Goal: Transaction & Acquisition: Purchase product/service

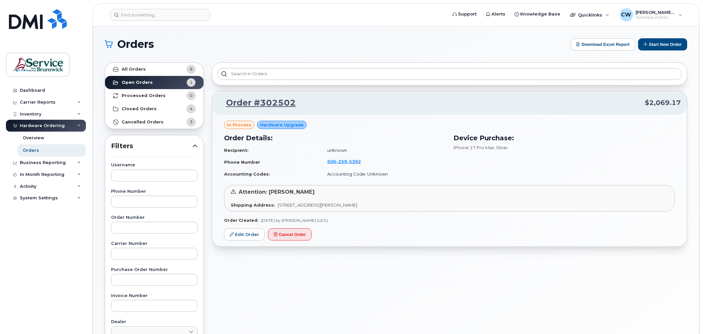
drag, startPoint x: 51, startPoint y: 123, endPoint x: 47, endPoint y: 127, distance: 6.1
click at [49, 126] on div "Hardware Ordering" at bounding box center [46, 126] width 80 height 12
click at [145, 80] on strong "Open Orders" at bounding box center [137, 82] width 31 height 5
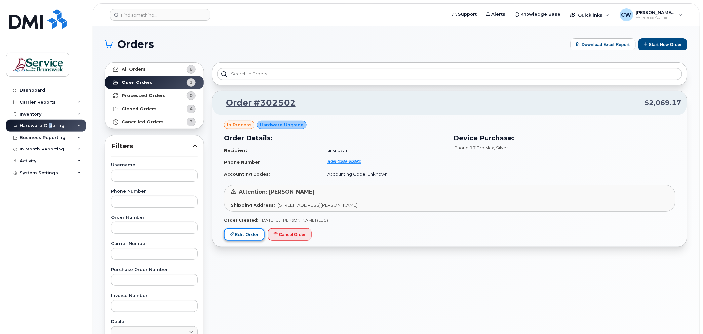
click at [246, 233] on link "Edit Order" at bounding box center [244, 235] width 41 height 12
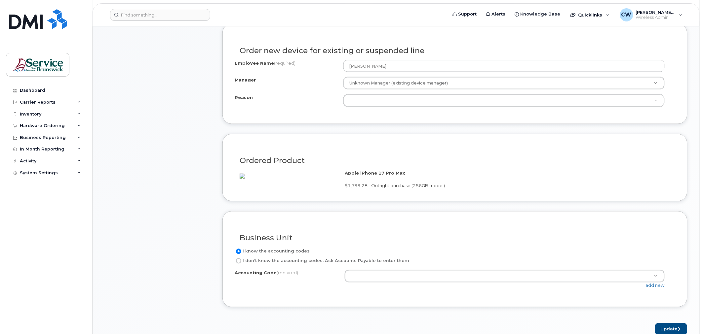
scroll to position [367, 0]
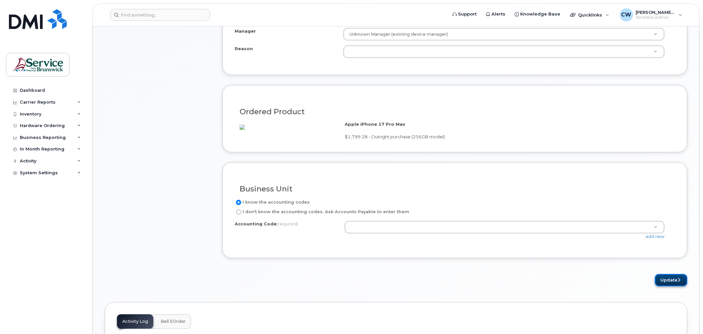
click at [673, 287] on button "Update" at bounding box center [671, 281] width 32 height 12
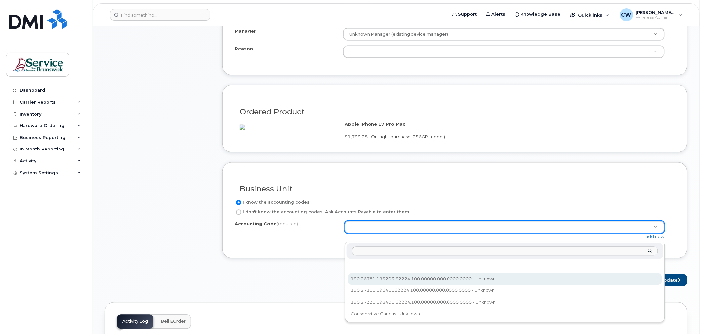
select select "190.26781.195203.62224.100.00000.000.0000.0000"
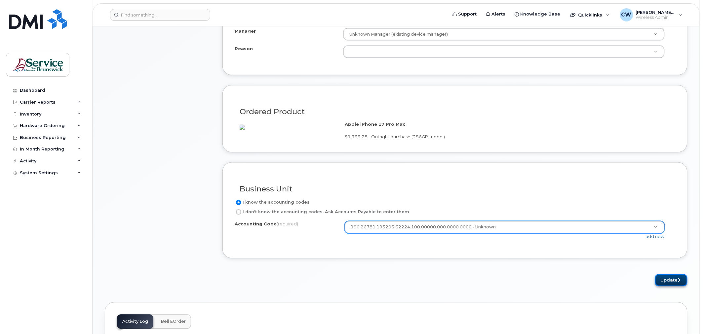
click at [666, 287] on button "Update" at bounding box center [671, 281] width 32 height 12
click at [680, 286] on button "Update" at bounding box center [671, 281] width 32 height 12
click at [239, 215] on input "I don't know the accounting codes. Ask Accounts Payable to enter them" at bounding box center [238, 212] width 5 height 5
radio input "true"
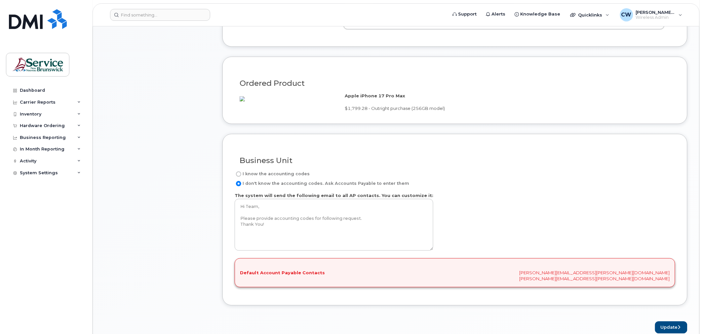
scroll to position [440, 0]
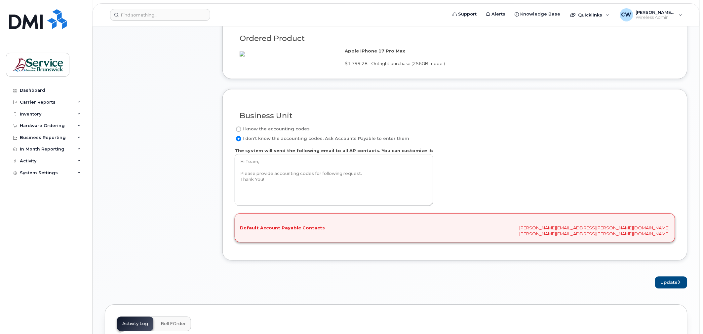
click at [484, 232] on div "Default Account Payable Contacts wanda.christenson@gnb.ca wanda.christenson@gnb…" at bounding box center [455, 228] width 440 height 29
click at [239, 132] on input "I know the accounting codes" at bounding box center [238, 129] width 5 height 5
radio input "true"
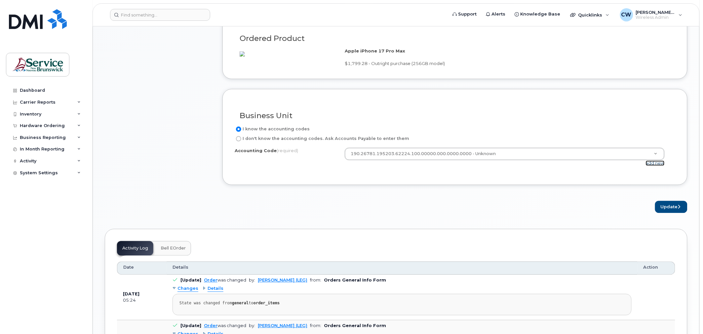
click at [650, 166] on link "add new" at bounding box center [655, 163] width 19 height 5
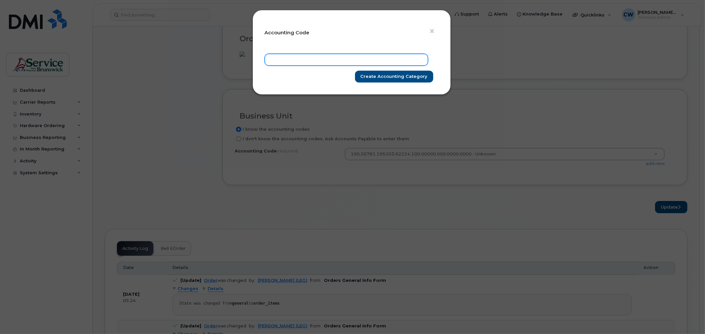
click at [280, 57] on input "text" at bounding box center [346, 60] width 163 height 12
type input "52.5205.5201."
click at [436, 32] on button "×" at bounding box center [433, 31] width 9 height 10
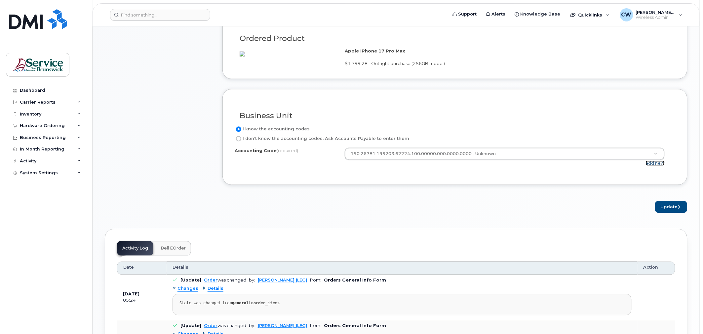
click at [653, 166] on link "add new" at bounding box center [655, 163] width 19 height 5
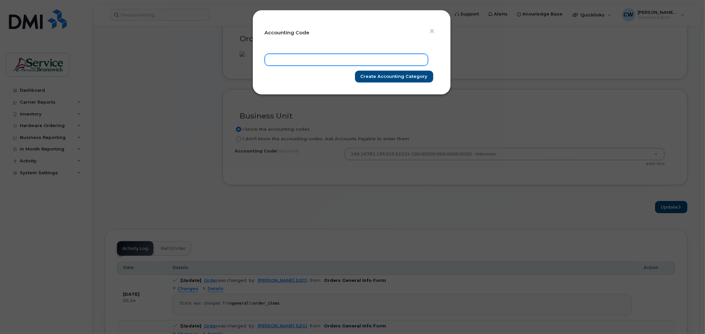
click at [278, 62] on input "text" at bounding box center [346, 60] width 163 height 12
type input "190.26781.195203.44646.100"
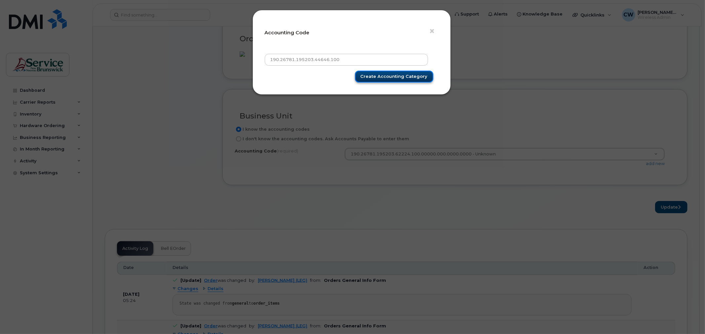
click at [391, 75] on input "Create Accounting category" at bounding box center [394, 77] width 78 height 12
type input "Create Accounting category"
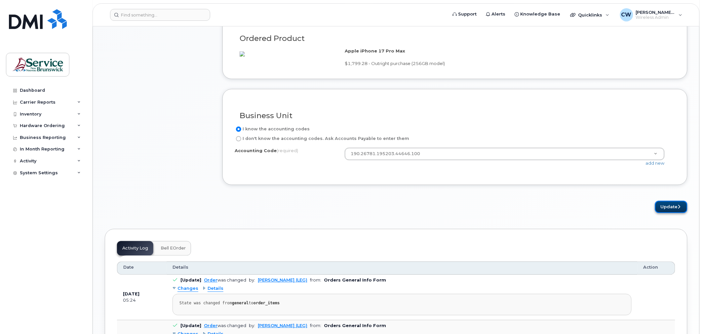
click at [669, 213] on button "Update" at bounding box center [671, 207] width 32 height 12
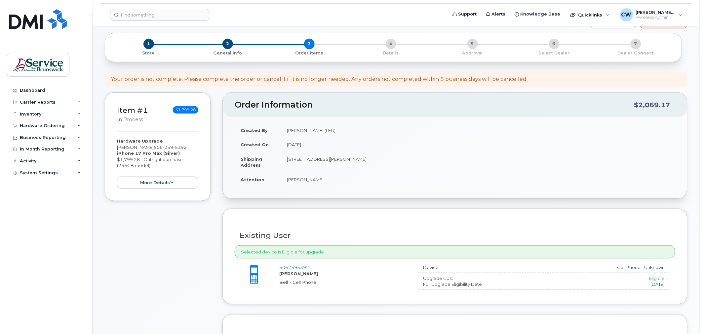
scroll to position [0, 0]
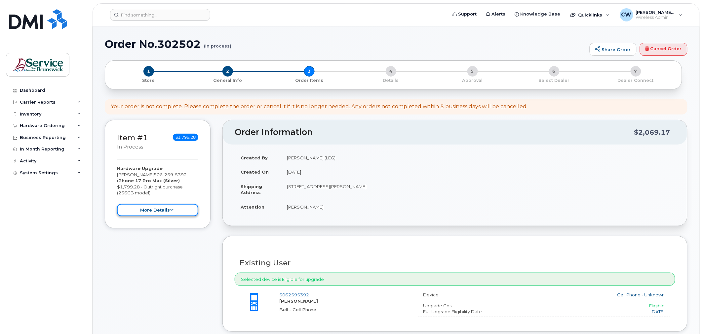
click at [187, 210] on button "more details" at bounding box center [157, 210] width 81 height 12
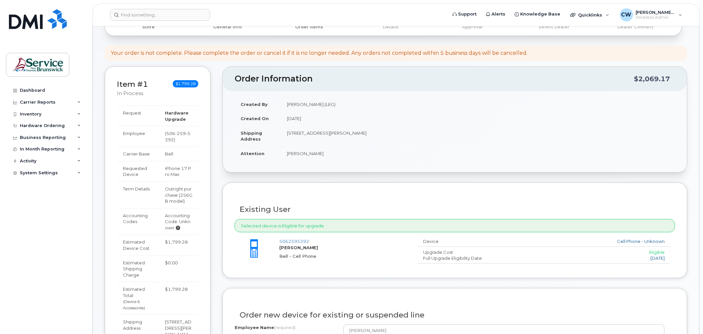
scroll to position [73, 0]
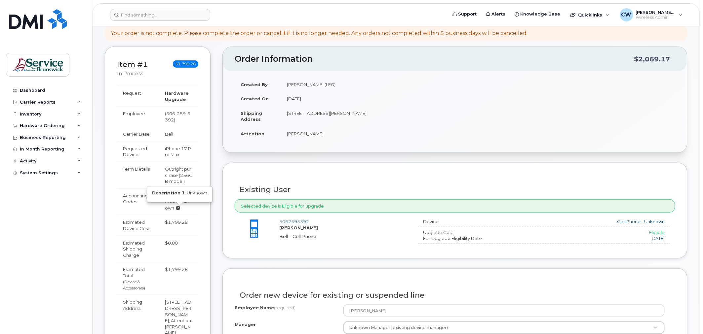
click at [176, 208] on icon at bounding box center [178, 208] width 4 height 4
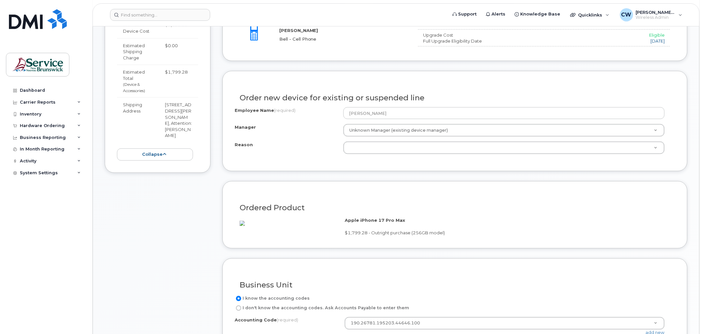
scroll to position [293, 0]
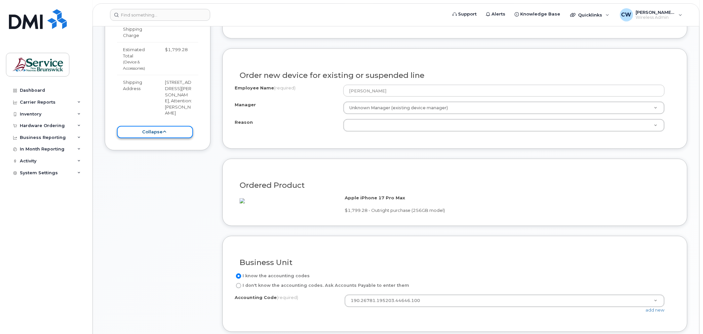
click at [163, 131] on icon at bounding box center [165, 132] width 4 height 4
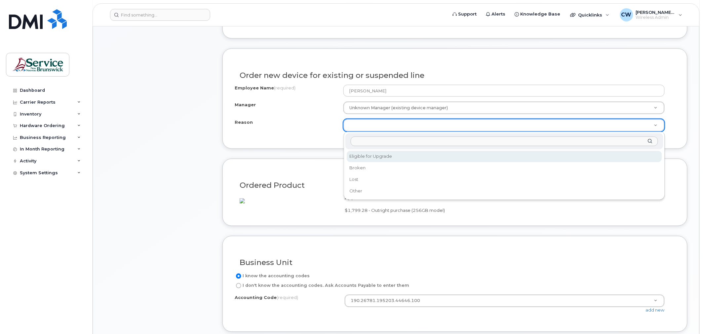
select select "eligible_for_upgrade"
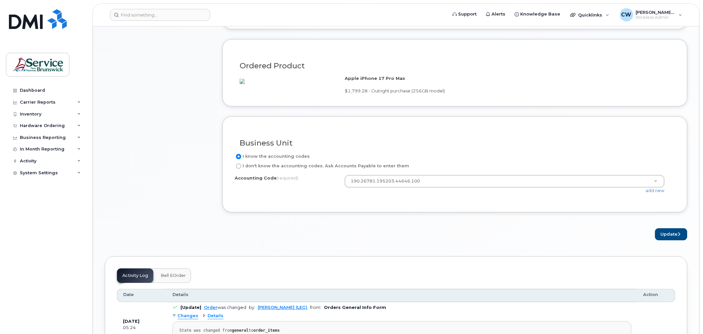
scroll to position [440, 0]
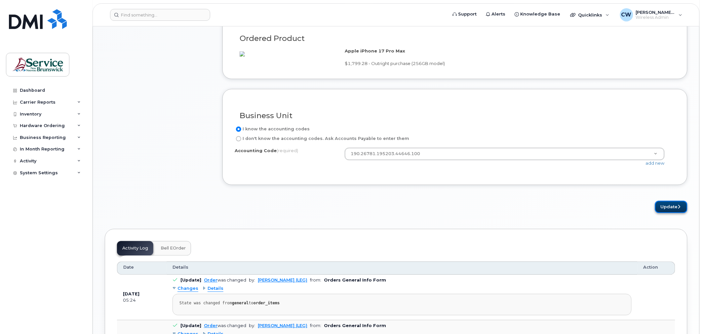
click at [668, 213] on button "Update" at bounding box center [671, 207] width 32 height 12
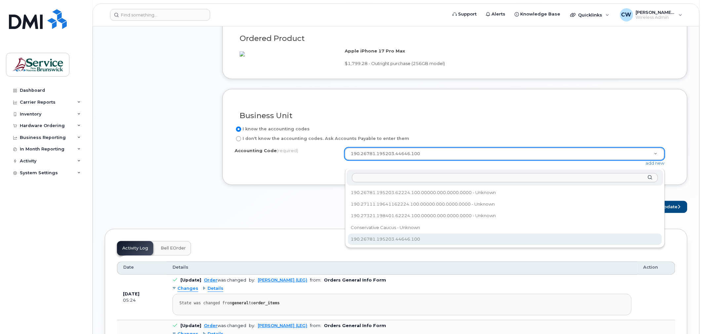
select select "190.26781.195203.44646.100"
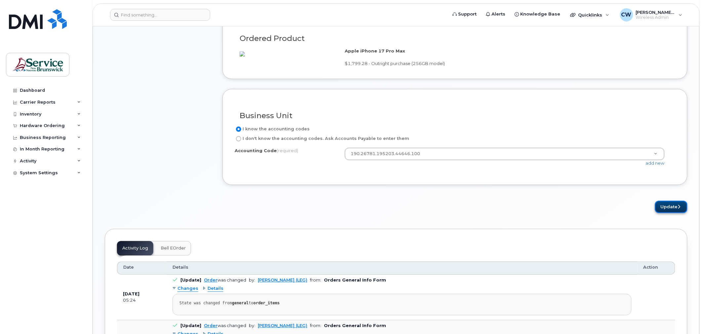
click at [666, 213] on button "Update" at bounding box center [671, 207] width 32 height 12
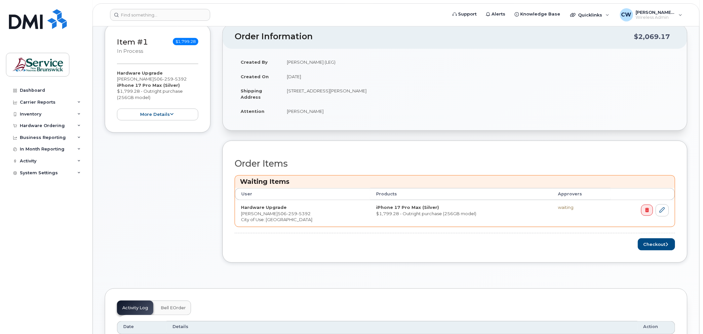
scroll to position [147, 0]
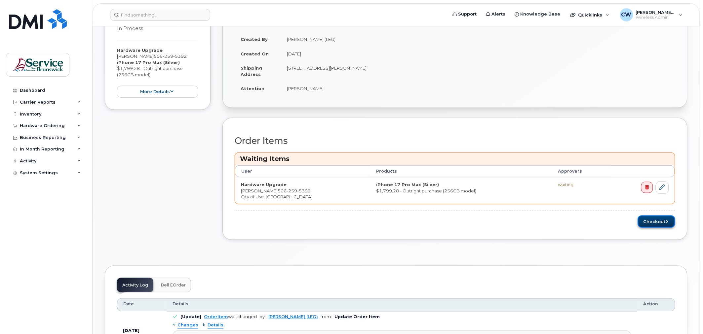
click at [654, 222] on button "Checkout" at bounding box center [656, 222] width 37 height 12
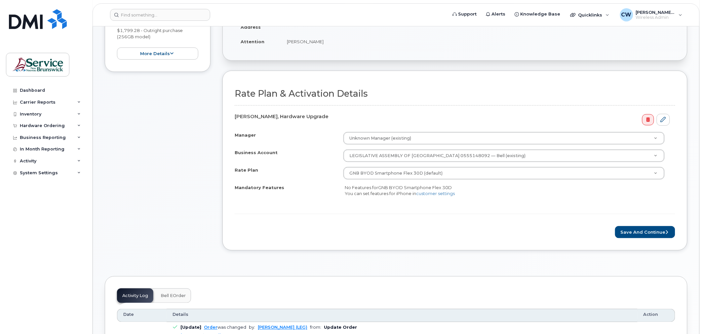
scroll to position [147, 0]
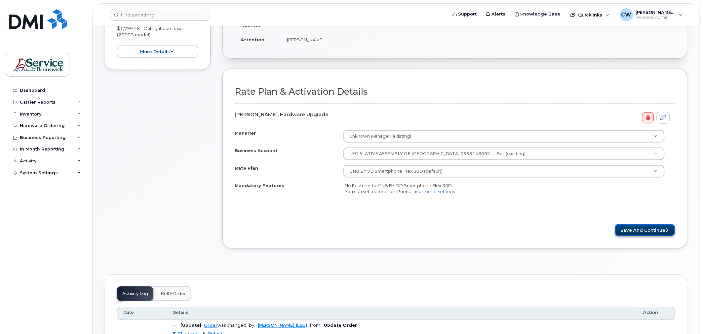
click at [656, 230] on button "Save and Continue" at bounding box center [645, 230] width 60 height 12
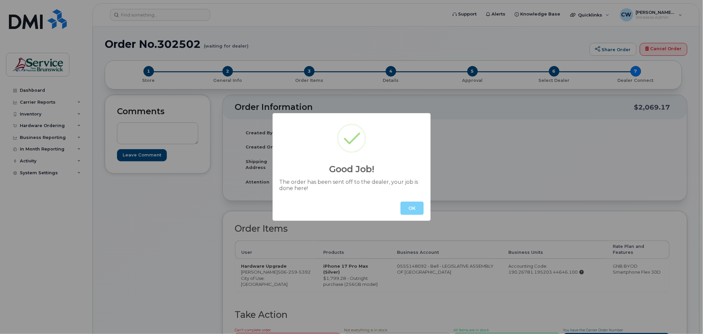
click at [414, 209] on button "OK" at bounding box center [411, 208] width 23 height 13
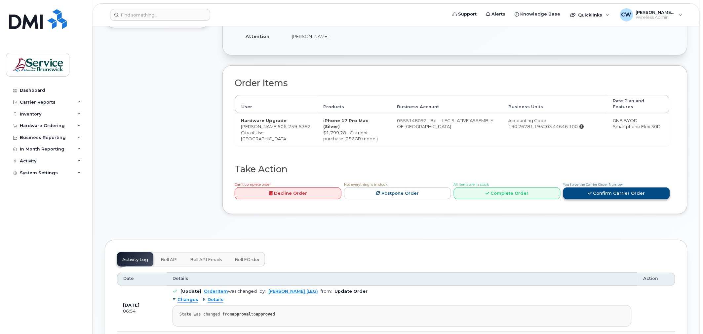
scroll to position [147, 0]
click at [617, 190] on link "Confirm Carrier Order" at bounding box center [616, 193] width 107 height 12
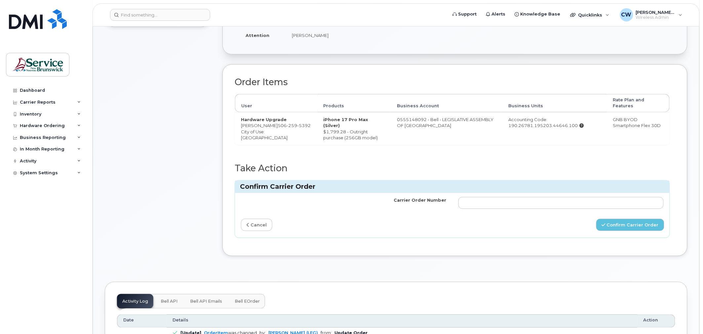
scroll to position [0, 0]
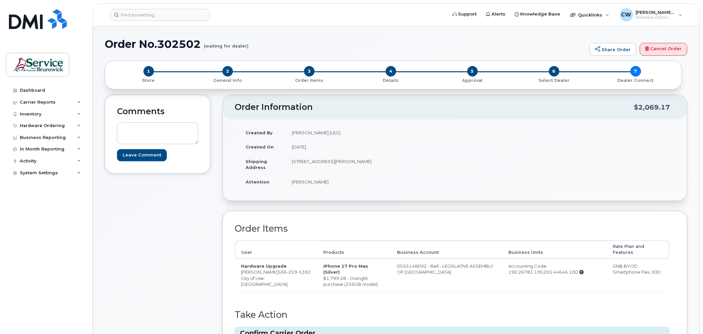
click at [634, 148] on div "Created By Christenson, Wanda (LEG) Created On October 6, 2025 Shipping Address…" at bounding box center [455, 161] width 440 height 70
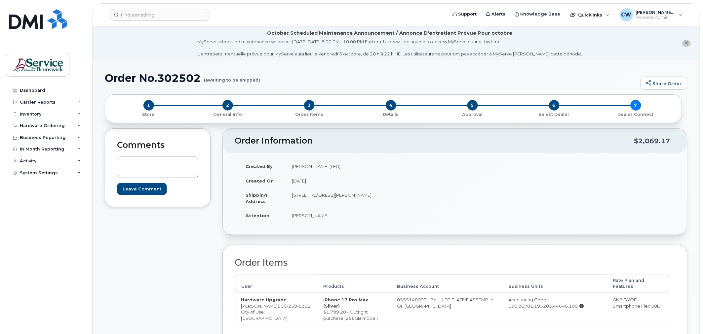
click at [685, 41] on icon "close notification" at bounding box center [686, 43] width 4 height 4
